Goal: Information Seeking & Learning: Learn about a topic

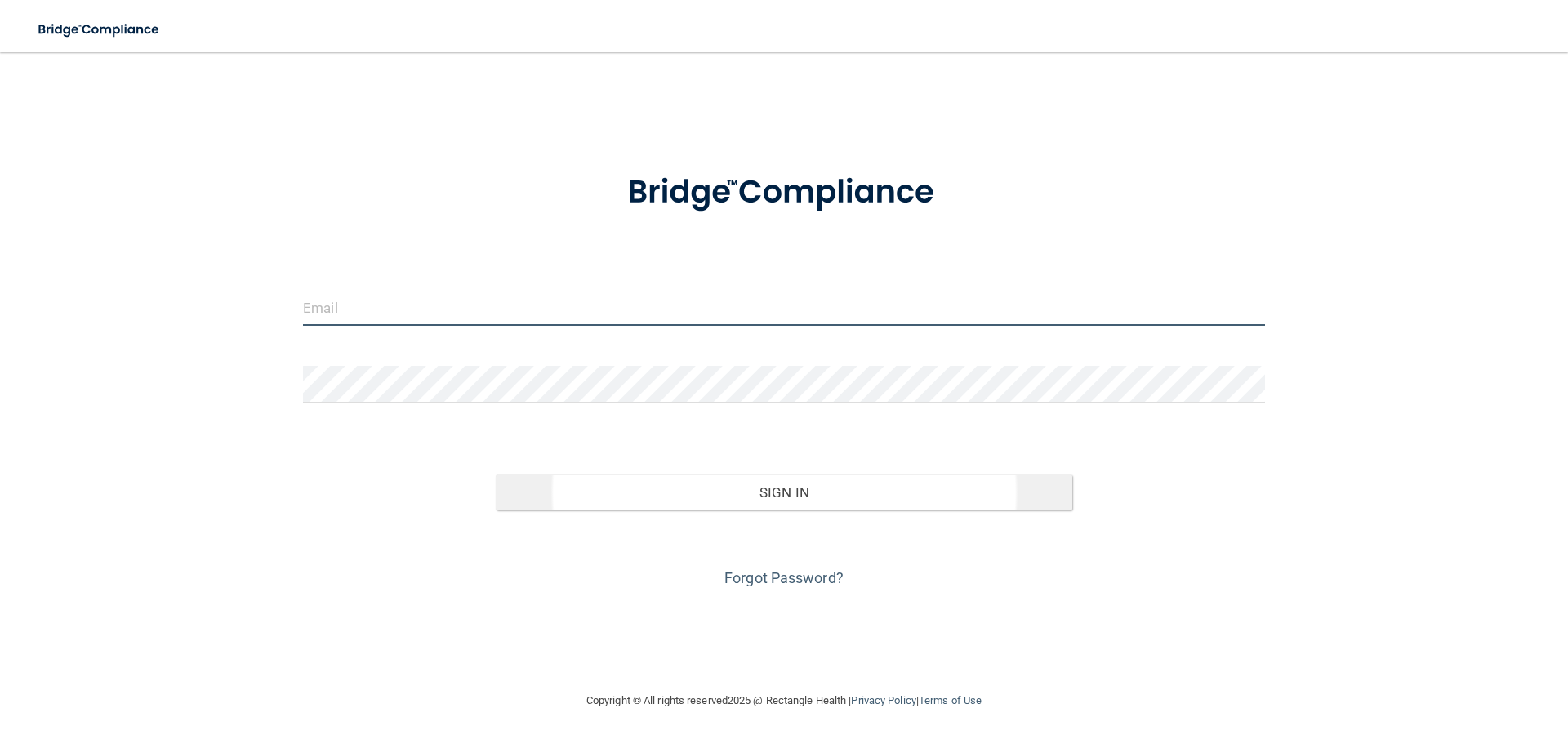
type input "[PERSON_NAME][EMAIL_ADDRESS][DOMAIN_NAME]"
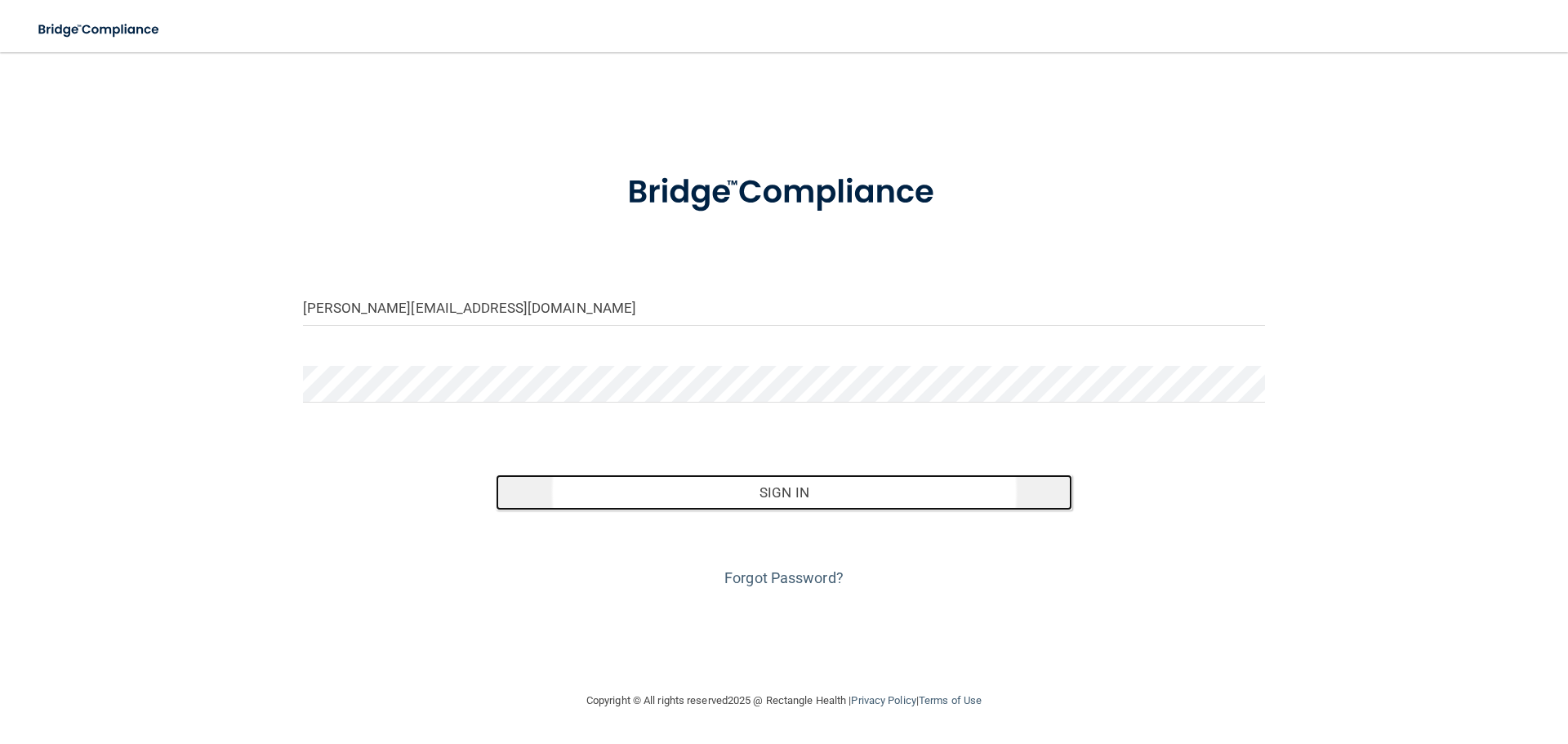
click at [761, 482] on button "Sign In" at bounding box center [785, 493] width 577 height 36
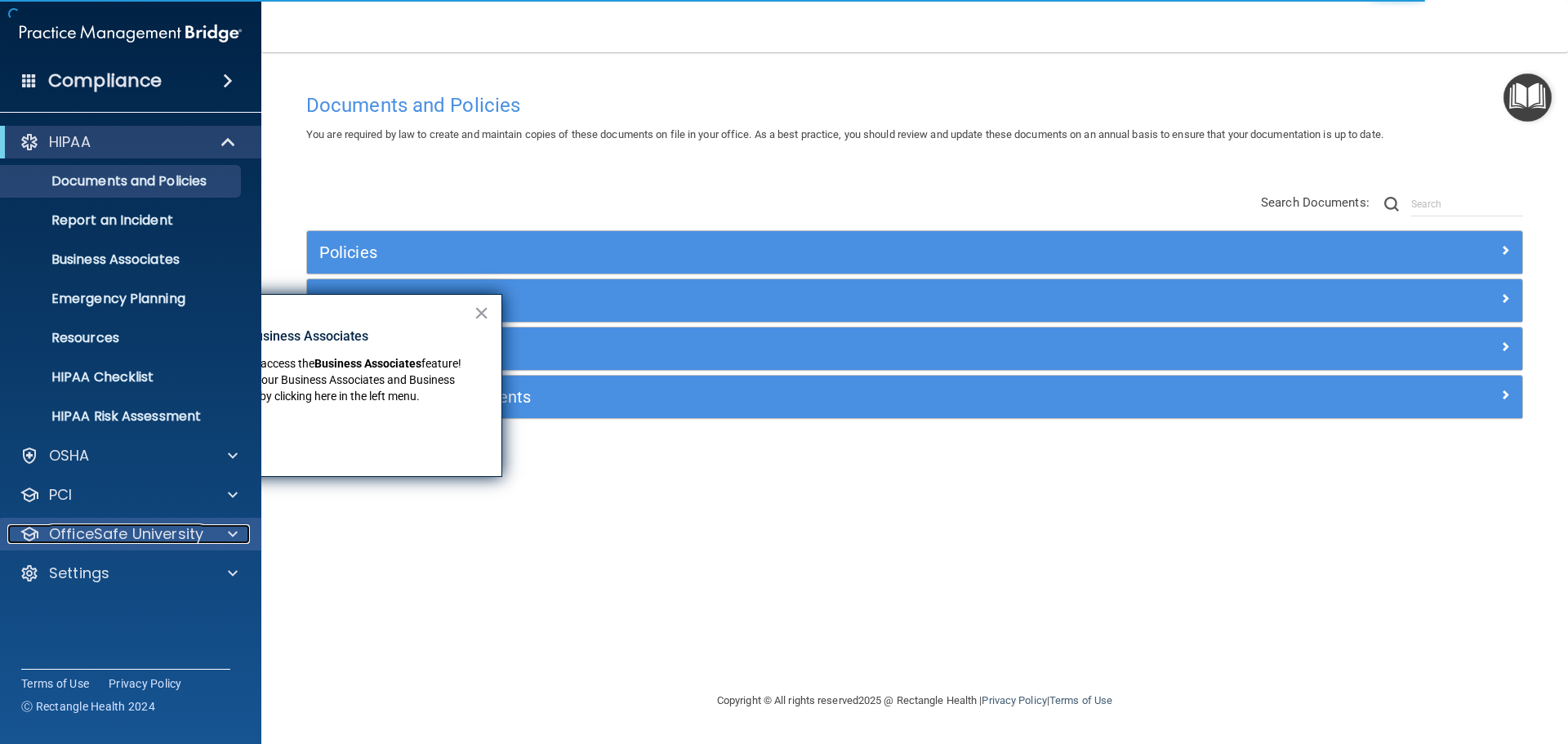
click at [121, 534] on p "OfficeSafe University" at bounding box center [126, 534] width 154 height 20
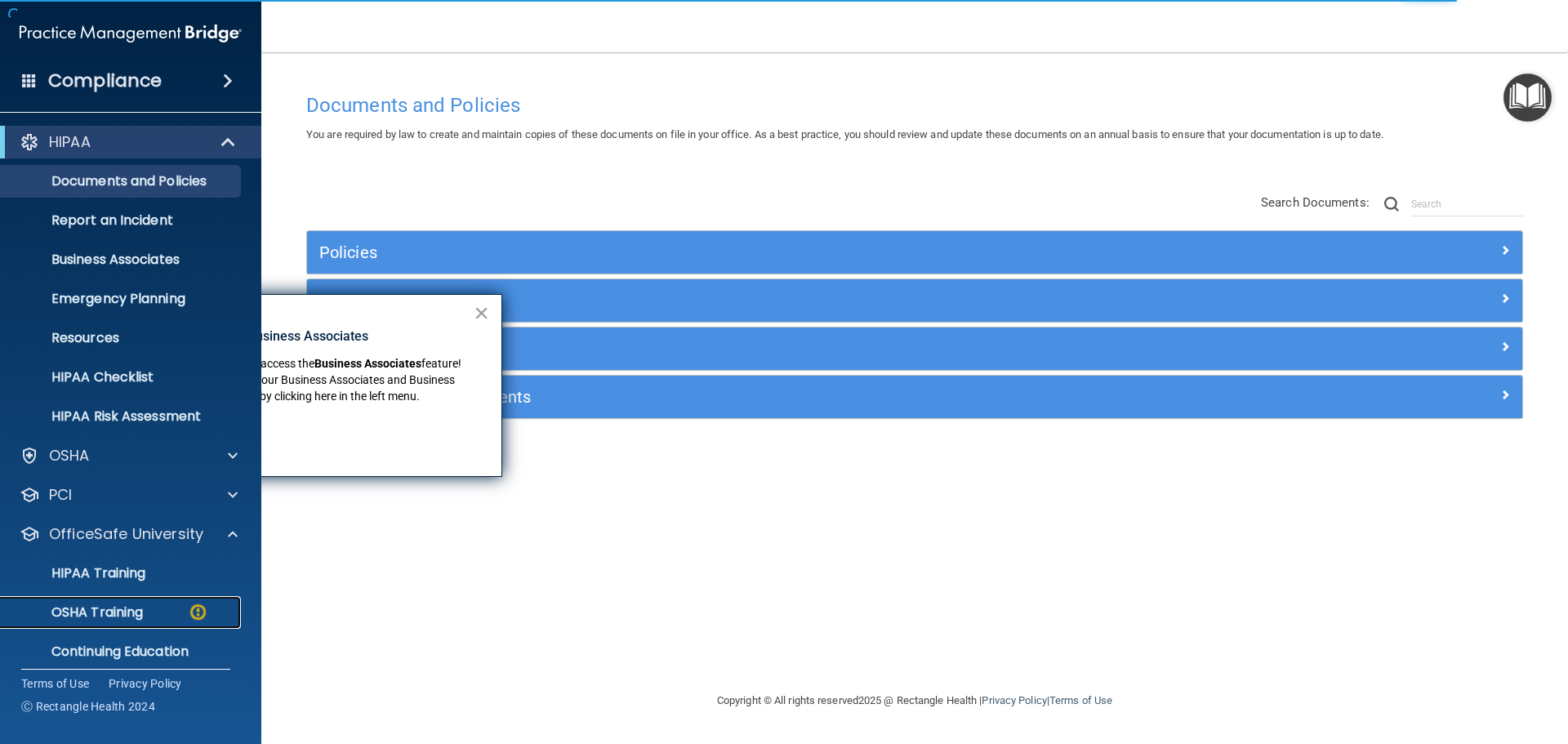
click at [139, 600] on link "OSHA Training" at bounding box center [112, 613] width 258 height 33
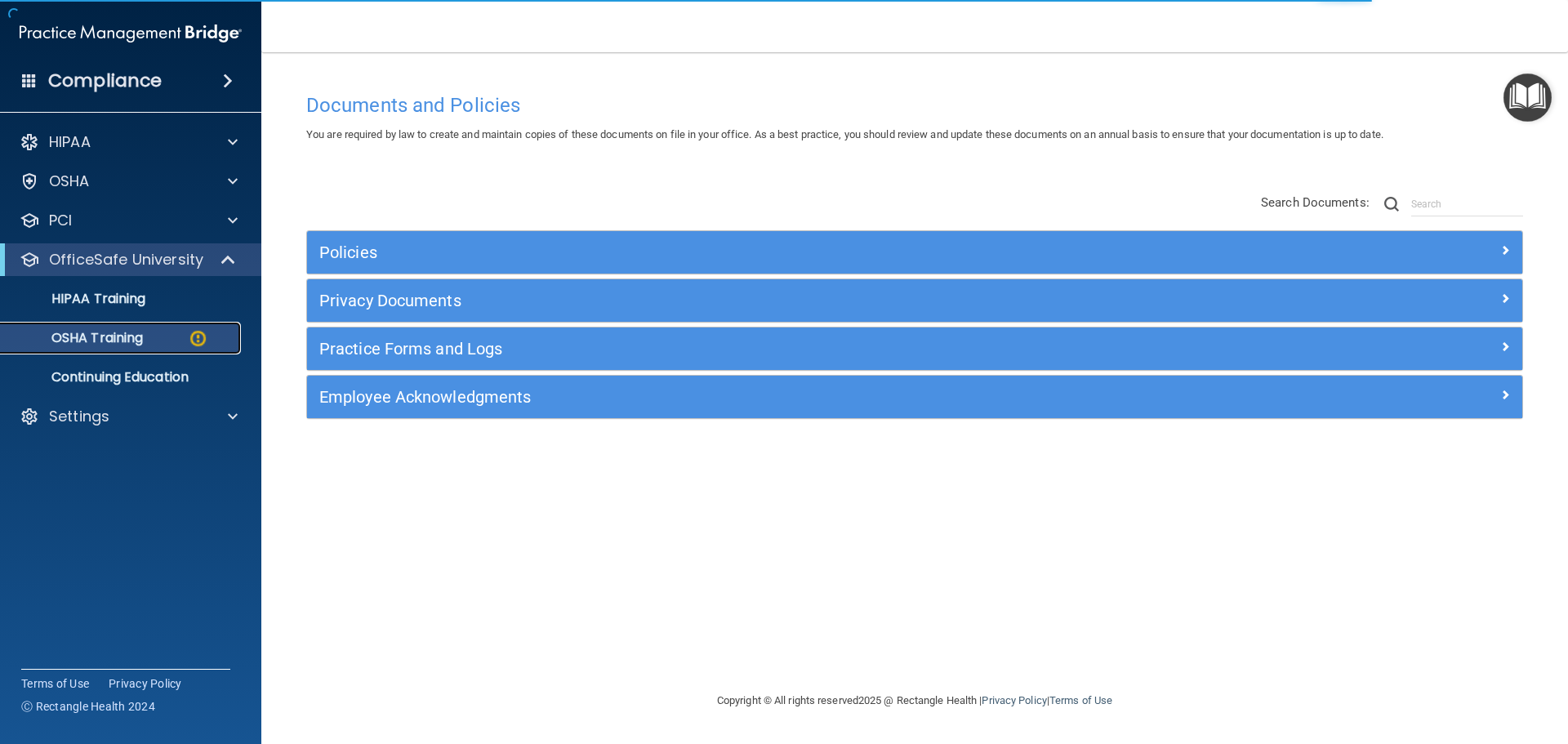
click at [168, 344] on div "OSHA Training" at bounding box center [122, 338] width 223 height 16
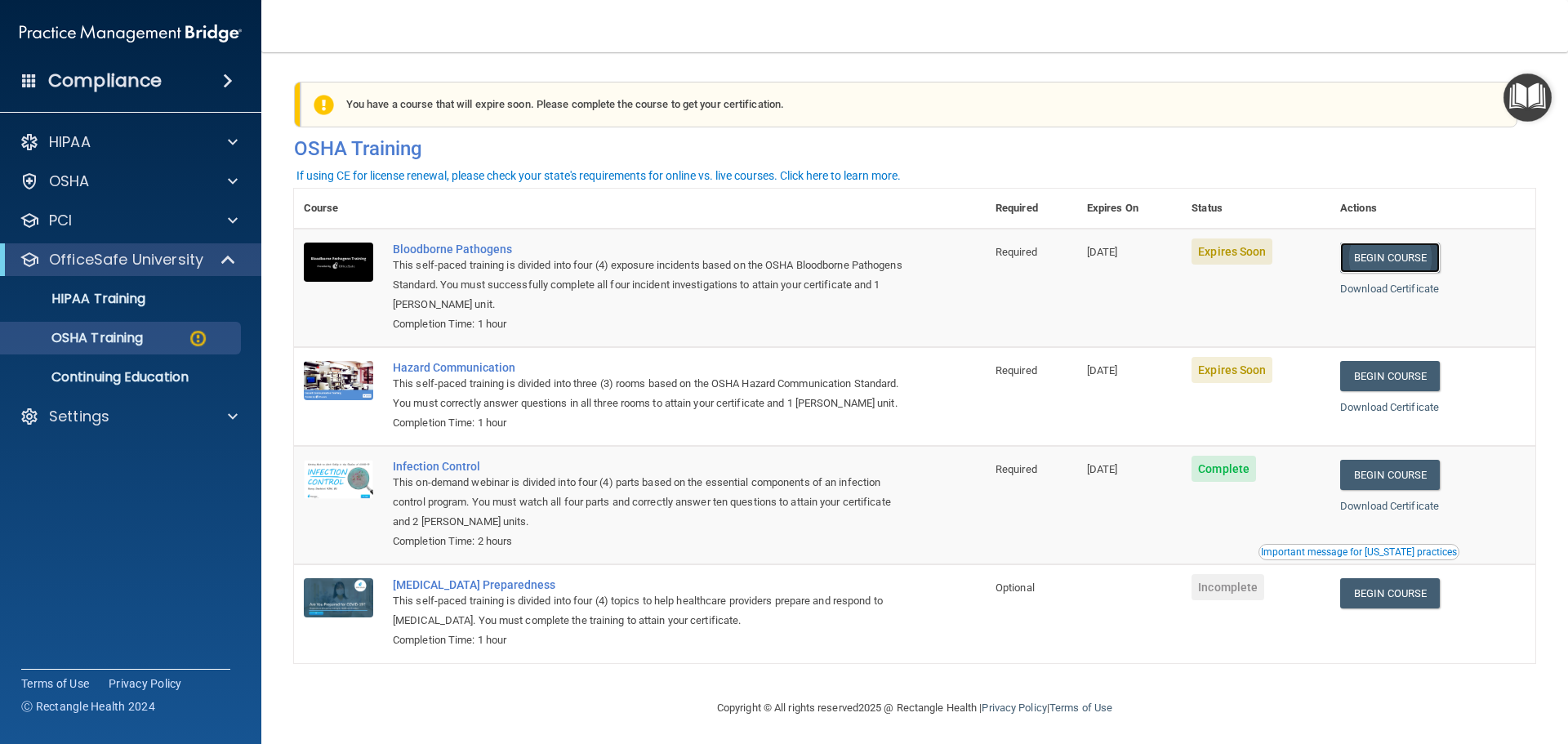
click at [1420, 258] on link "Begin Course" at bounding box center [1391, 258] width 100 height 30
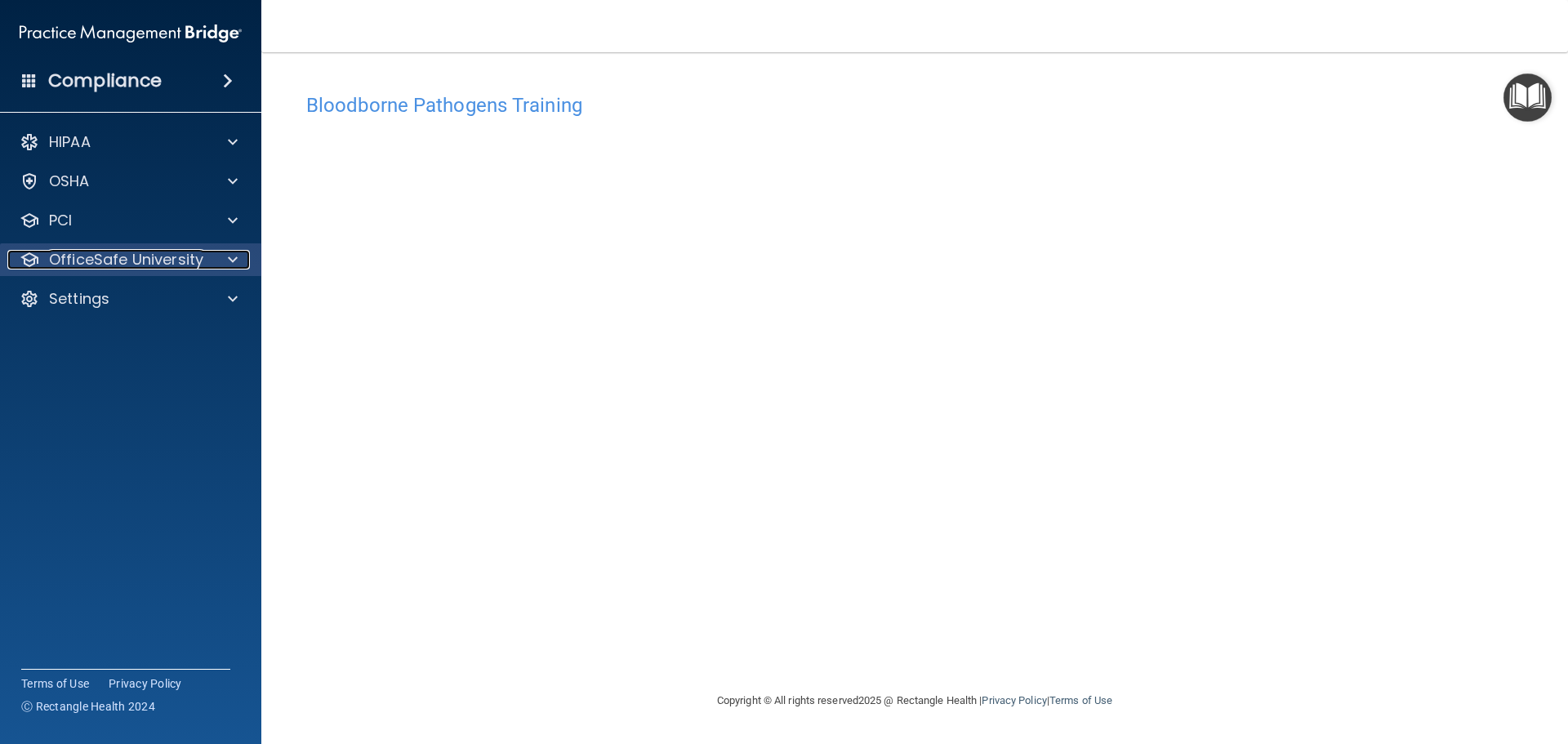
click at [129, 262] on p "OfficeSafe University" at bounding box center [126, 260] width 154 height 20
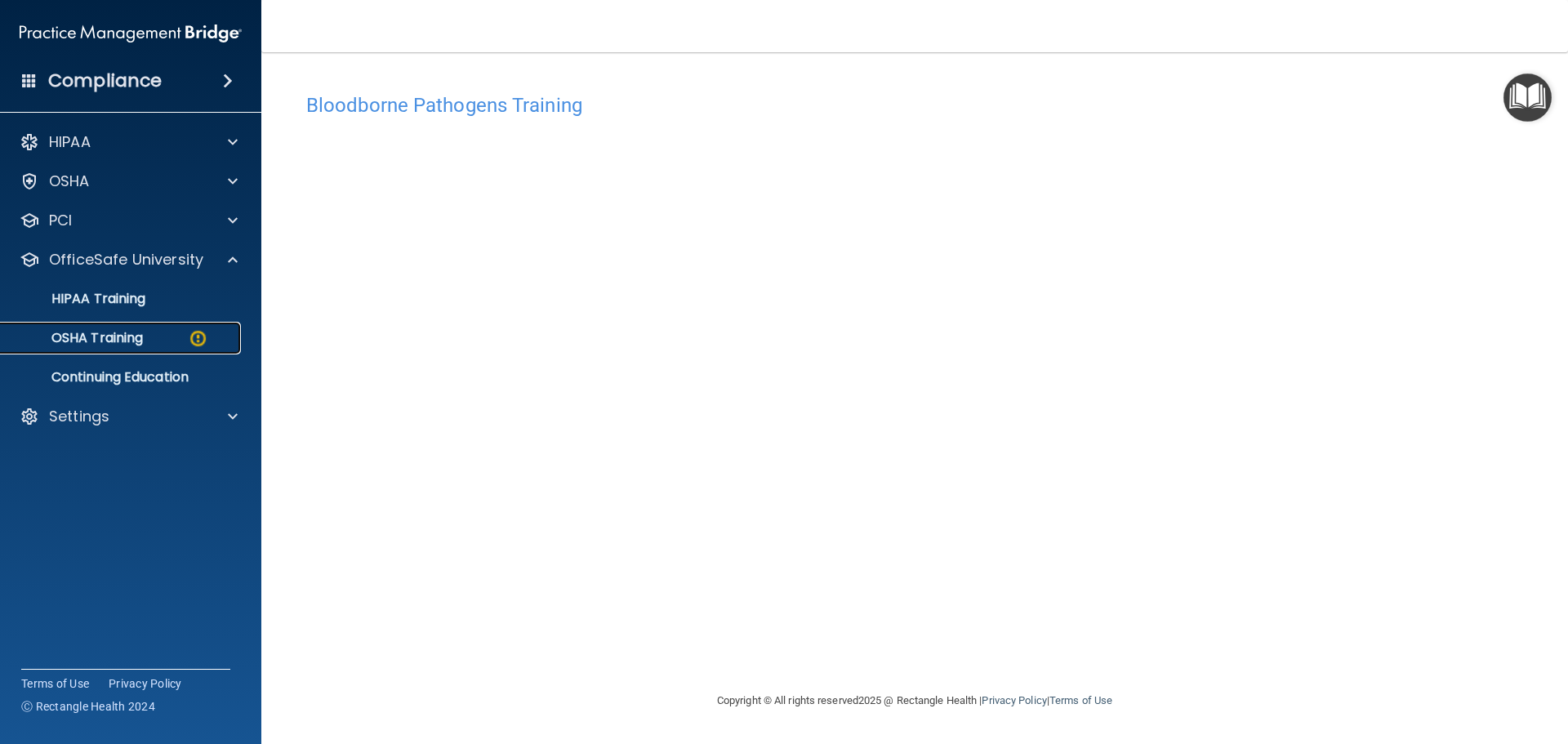
click at [134, 342] on p "OSHA Training" at bounding box center [76, 338] width 132 height 16
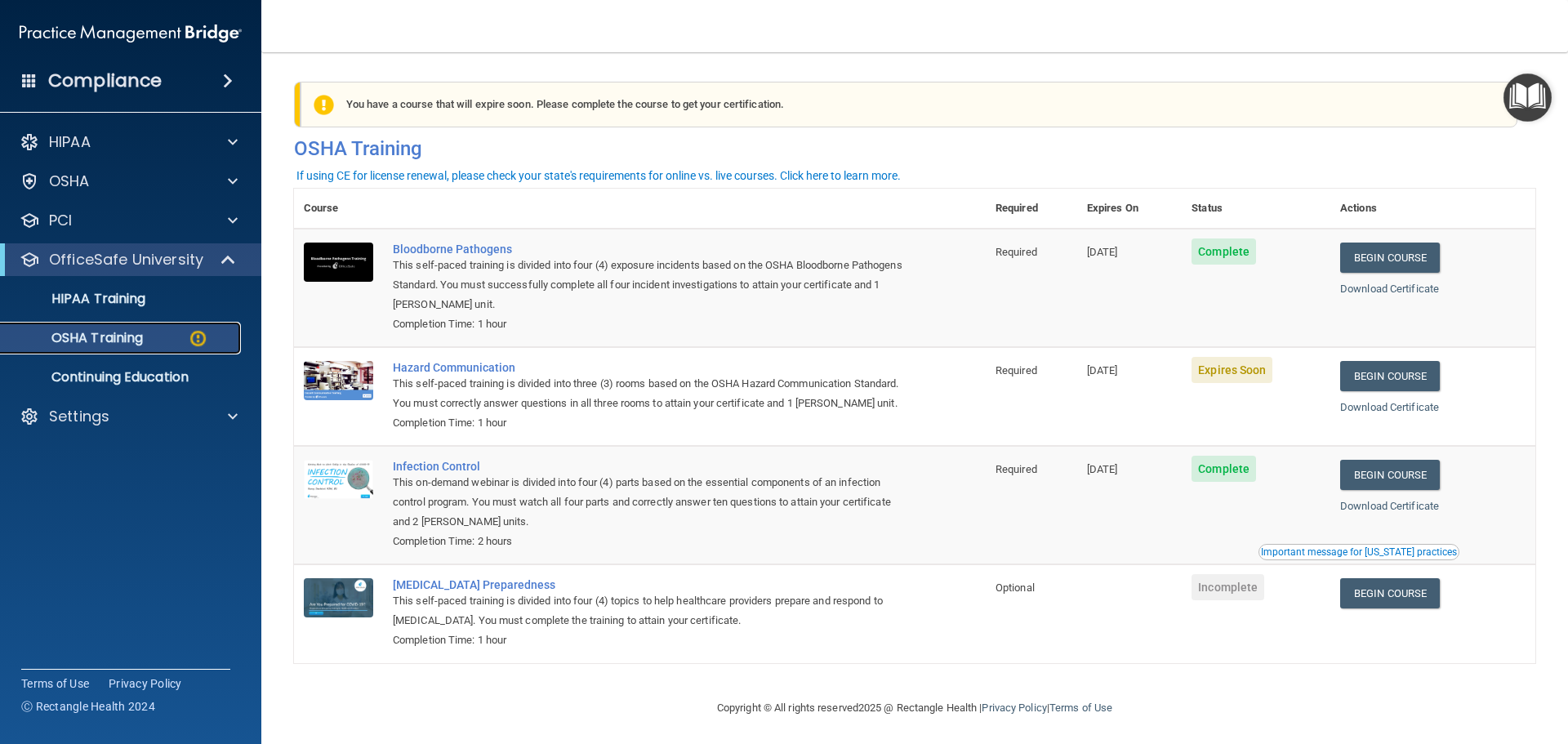
click at [191, 330] on img at bounding box center [198, 338] width 21 height 21
click at [191, 331] on img at bounding box center [198, 338] width 21 height 21
